Goal: Task Accomplishment & Management: Complete application form

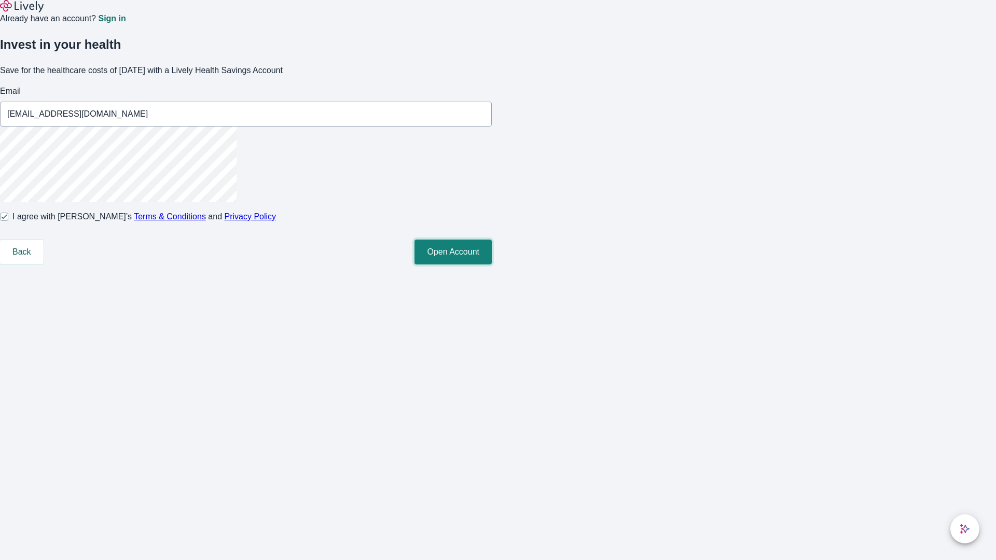
click at [492, 265] on button "Open Account" at bounding box center [453, 252] width 77 height 25
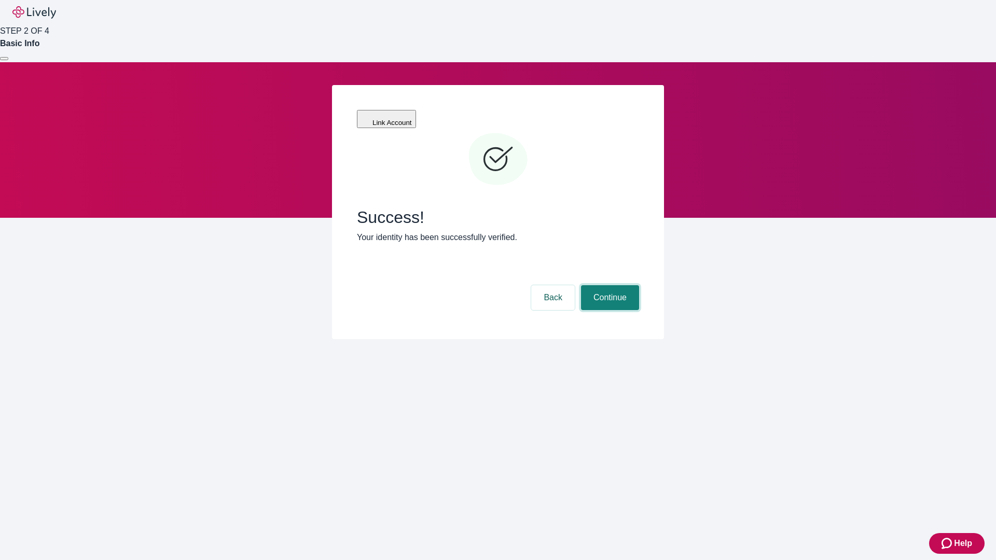
click at [609, 285] on button "Continue" at bounding box center [610, 297] width 58 height 25
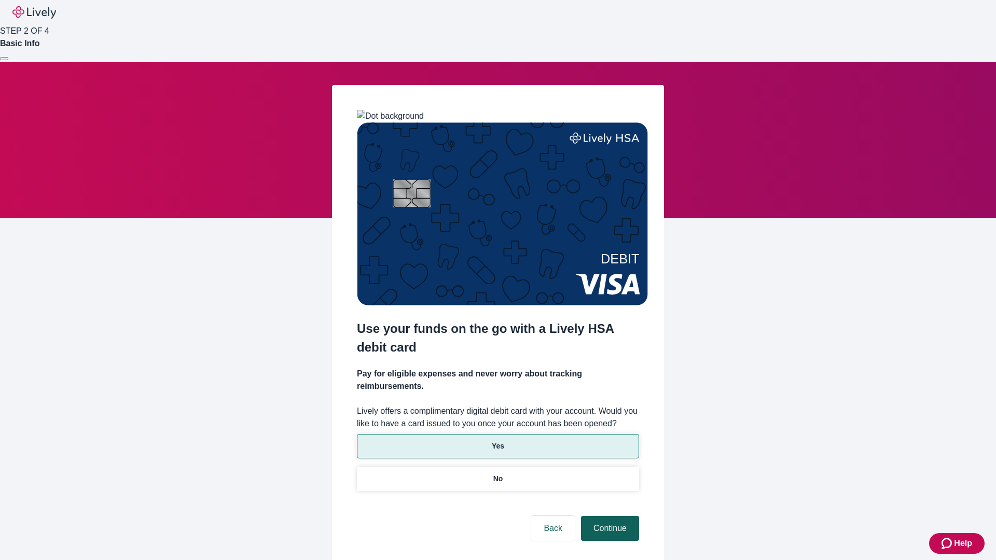
click at [498, 441] on p "Yes" at bounding box center [498, 446] width 12 height 11
click at [609, 516] on button "Continue" at bounding box center [610, 528] width 58 height 25
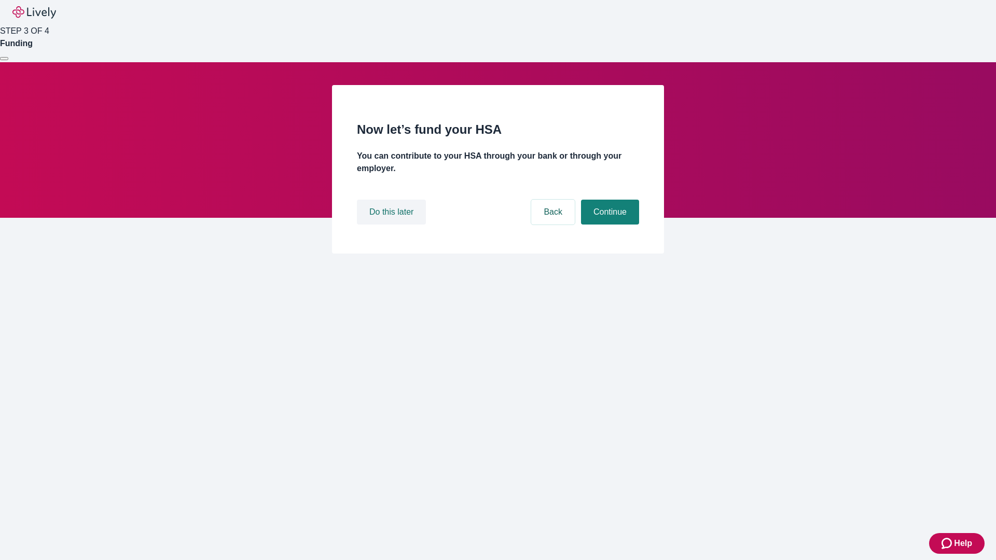
click at [393, 225] on button "Do this later" at bounding box center [391, 212] width 69 height 25
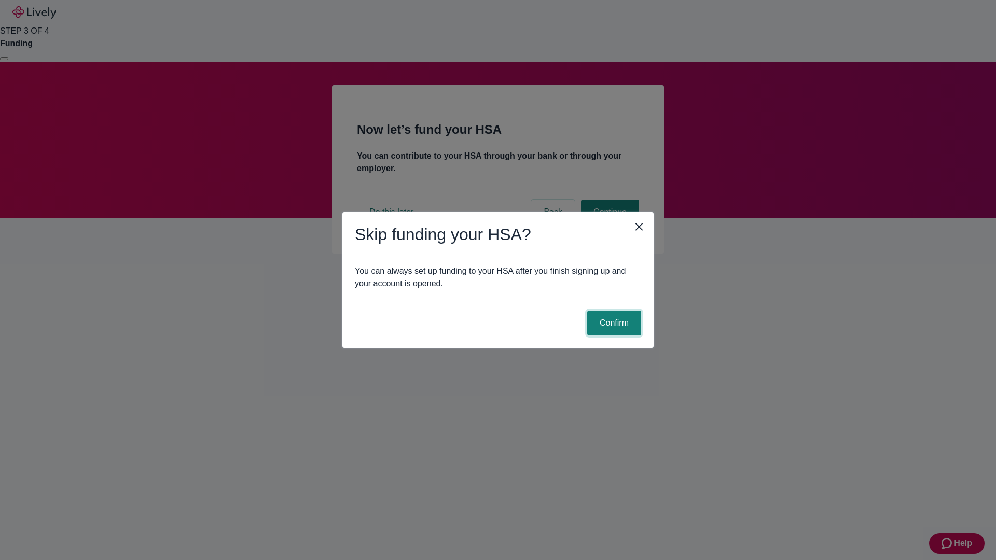
click at [613, 323] on button "Confirm" at bounding box center [614, 323] width 54 height 25
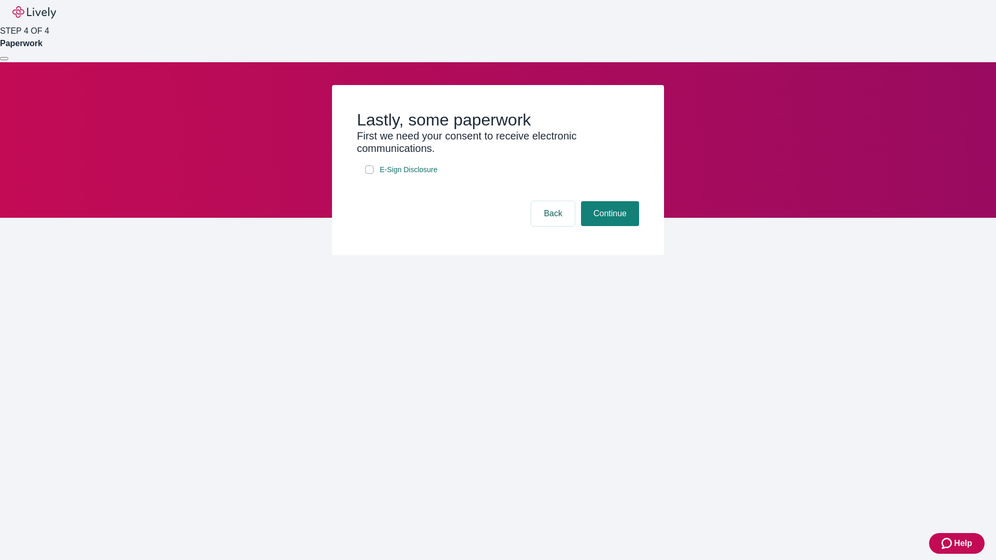
click at [370, 174] on input "E-Sign Disclosure" at bounding box center [369, 170] width 8 height 8
checkbox input "true"
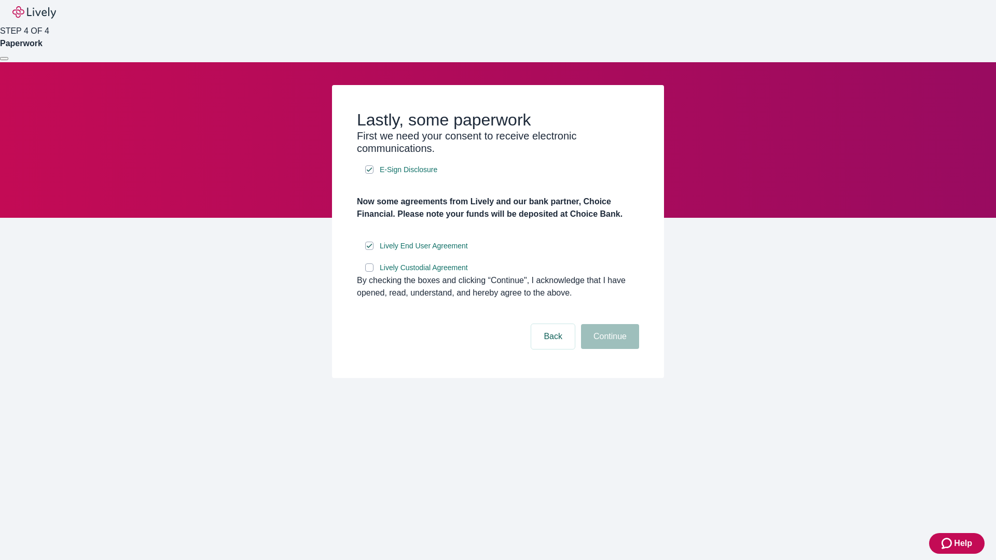
click at [370, 272] on input "Lively Custodial Agreement" at bounding box center [369, 268] width 8 height 8
checkbox input "true"
click at [609, 349] on button "Continue" at bounding box center [610, 336] width 58 height 25
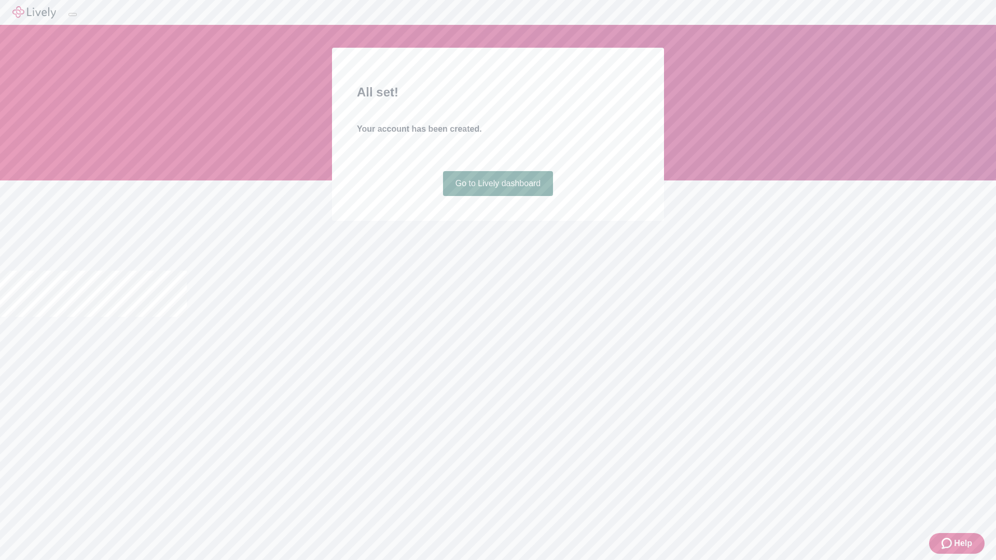
click at [498, 196] on link "Go to Lively dashboard" at bounding box center [498, 183] width 111 height 25
